Goal: Task Accomplishment & Management: Use online tool/utility

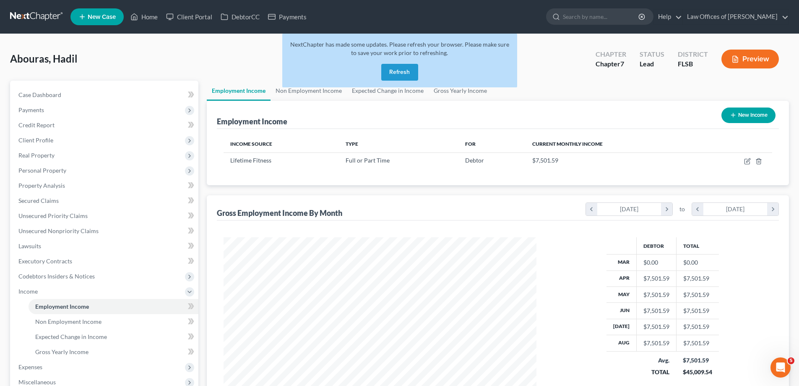
scroll to position [157, 330]
click at [35, 17] on link at bounding box center [37, 16] width 54 height 15
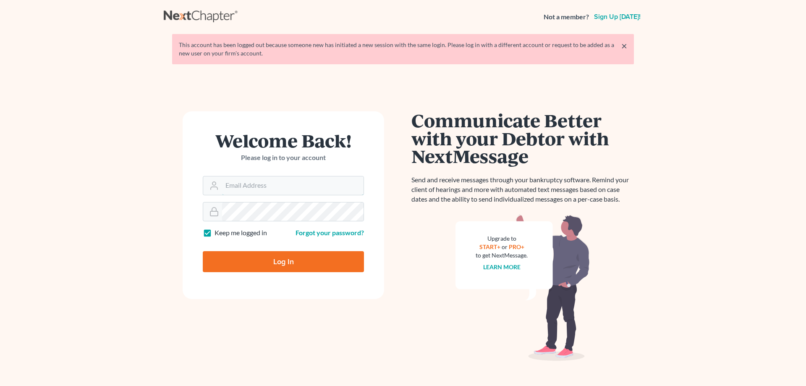
type input "[EMAIL_ADDRESS][DOMAIN_NAME]"
click at [318, 264] on input "Log In" at bounding box center [283, 261] width 161 height 21
type input "Thinking..."
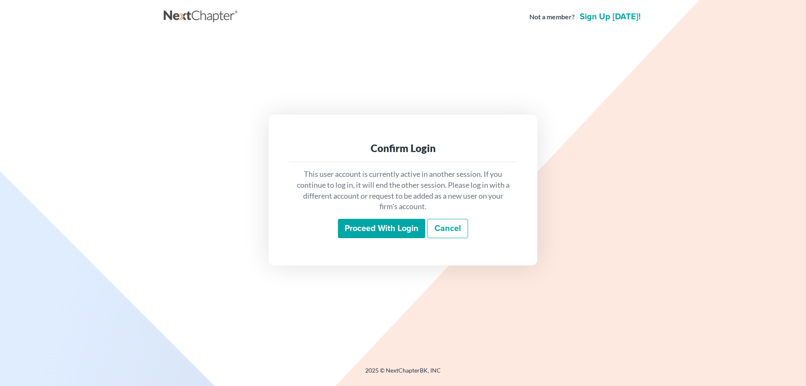
click at [392, 229] on input "Proceed with login" at bounding box center [381, 228] width 87 height 19
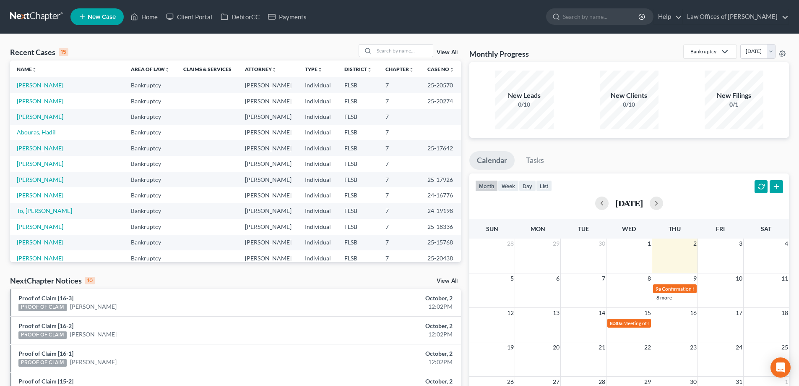
click at [33, 102] on link "Williams, Keith" at bounding box center [40, 100] width 47 height 7
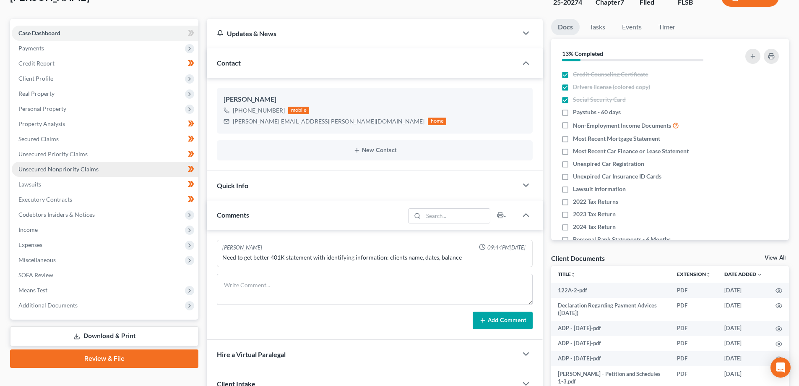
scroll to position [84, 0]
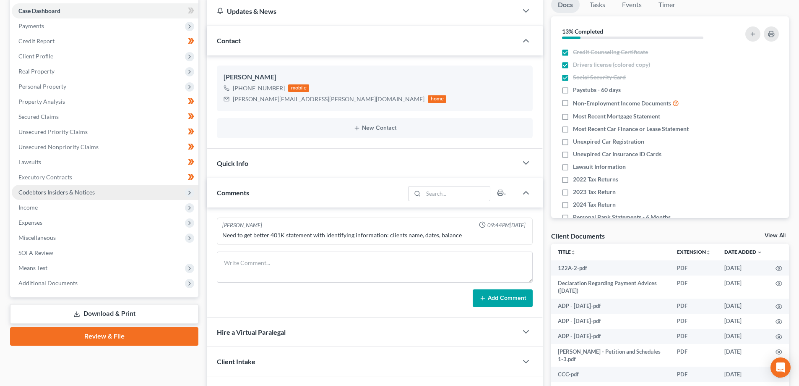
click at [54, 190] on span "Codebtors Insiders & Notices" at bounding box center [56, 191] width 76 height 7
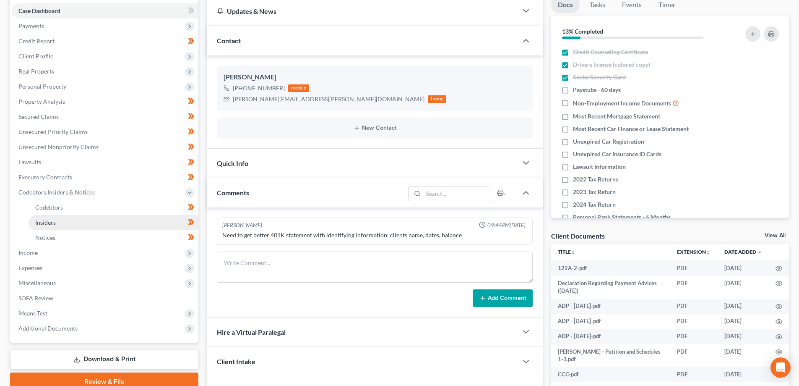
click at [46, 222] on span "Insiders" at bounding box center [45, 222] width 21 height 7
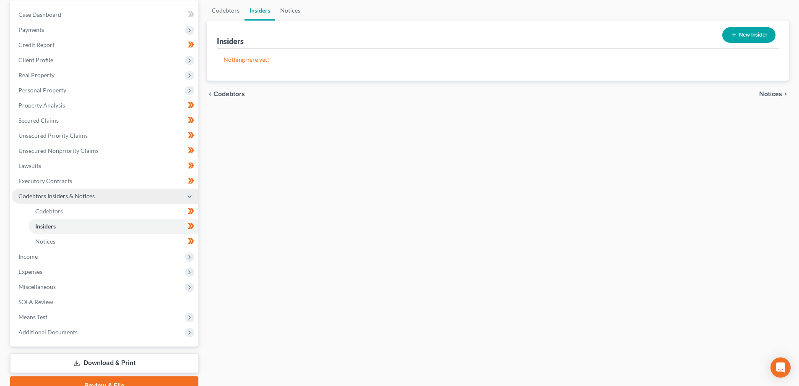
scroll to position [79, 0]
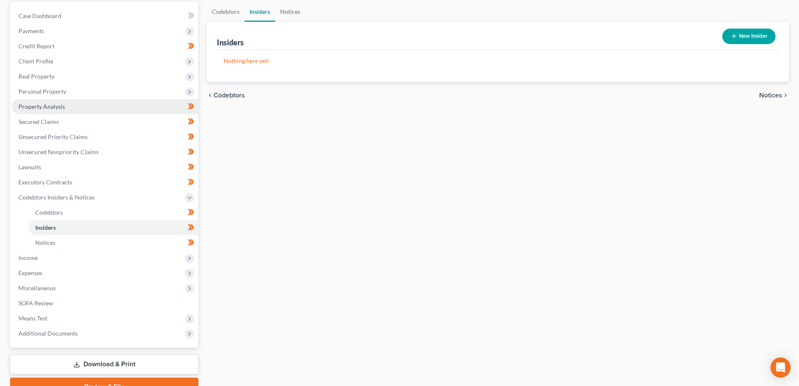
click at [35, 104] on span "Property Analysis" at bounding box center [41, 106] width 47 height 7
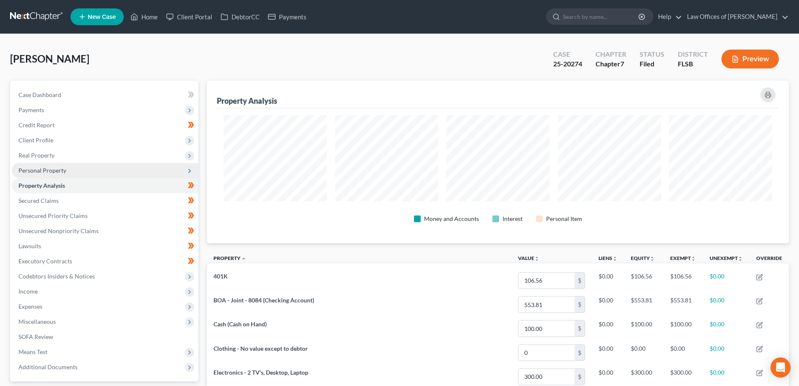
click at [45, 168] on span "Personal Property" at bounding box center [42, 170] width 48 height 7
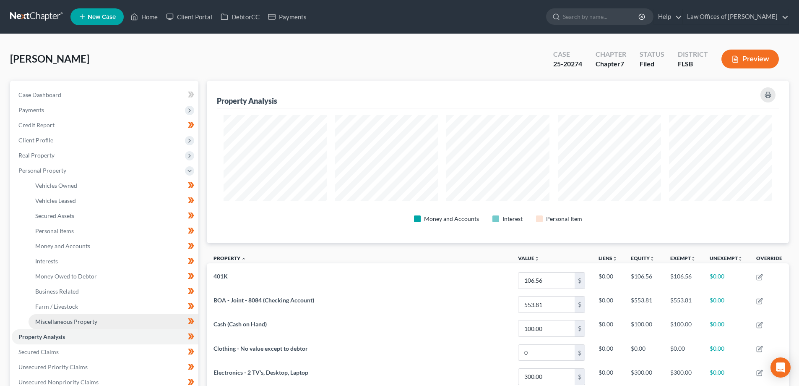
click at [65, 323] on span "Miscellaneous Property" at bounding box center [66, 321] width 62 height 7
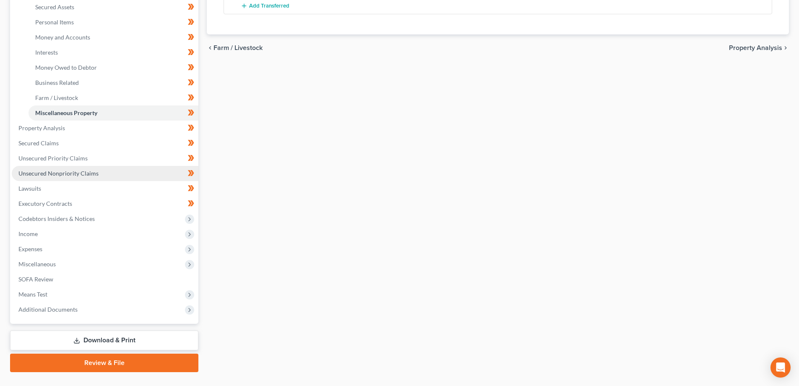
scroll to position [210, 0]
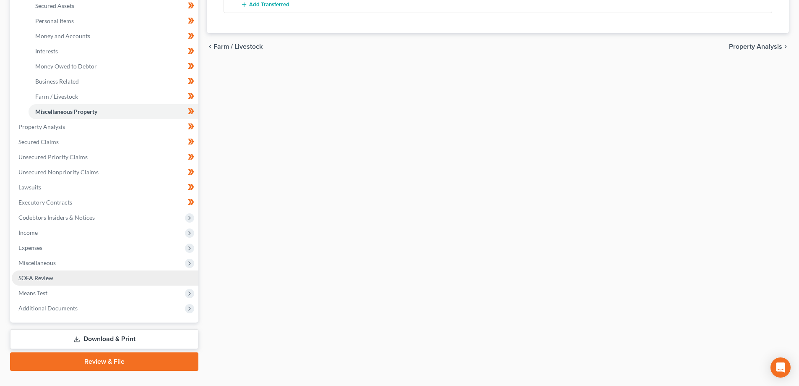
click at [50, 277] on span "SOFA Review" at bounding box center [35, 277] width 35 height 7
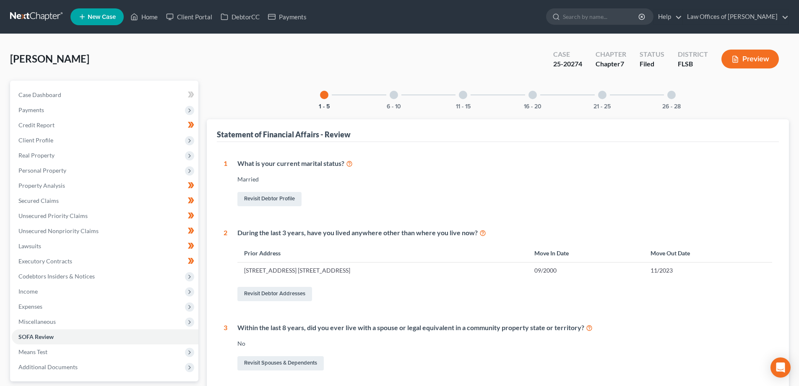
click at [392, 91] on div at bounding box center [394, 95] width 8 height 8
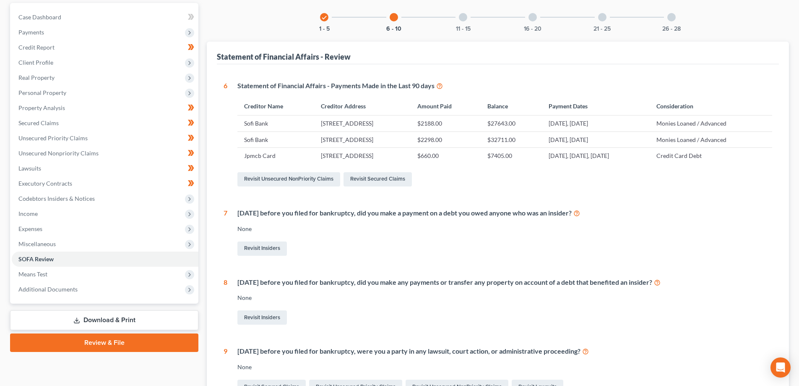
click at [466, 15] on div at bounding box center [463, 17] width 8 height 8
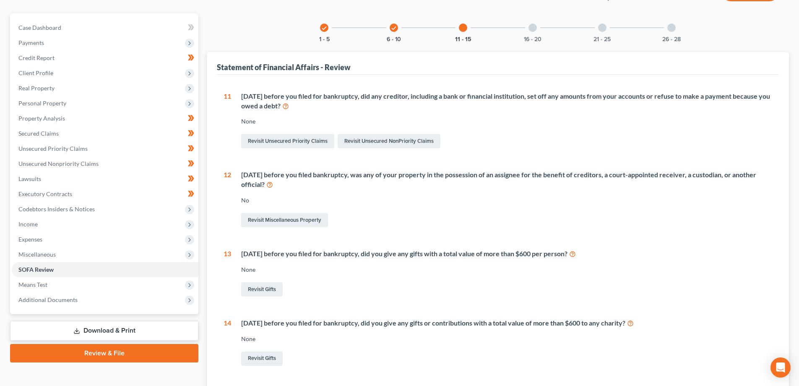
scroll to position [36, 0]
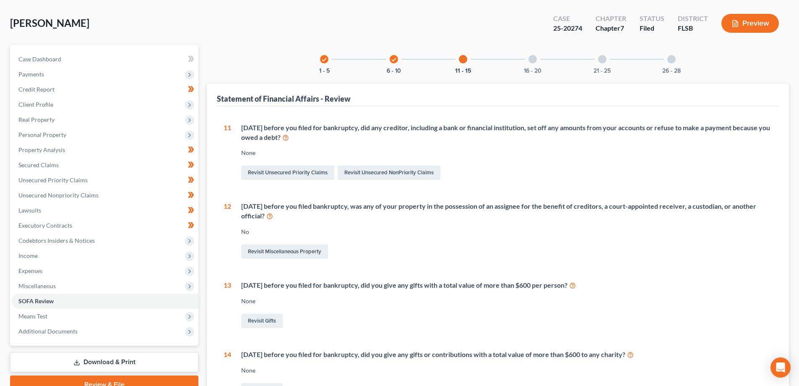
click at [533, 58] on div at bounding box center [533, 59] width 8 height 8
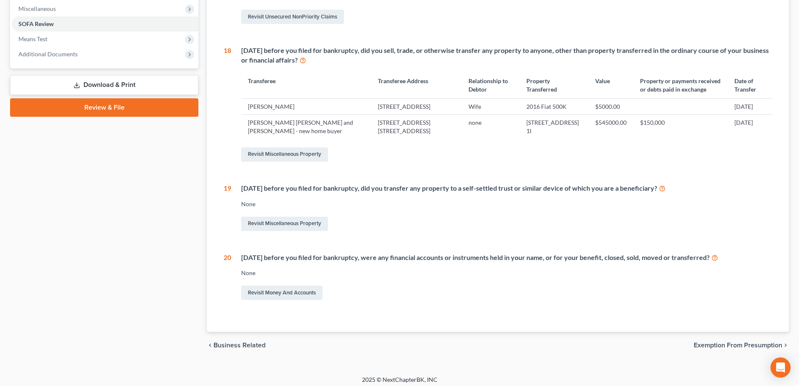
scroll to position [317, 0]
